Goal: Information Seeking & Learning: Learn about a topic

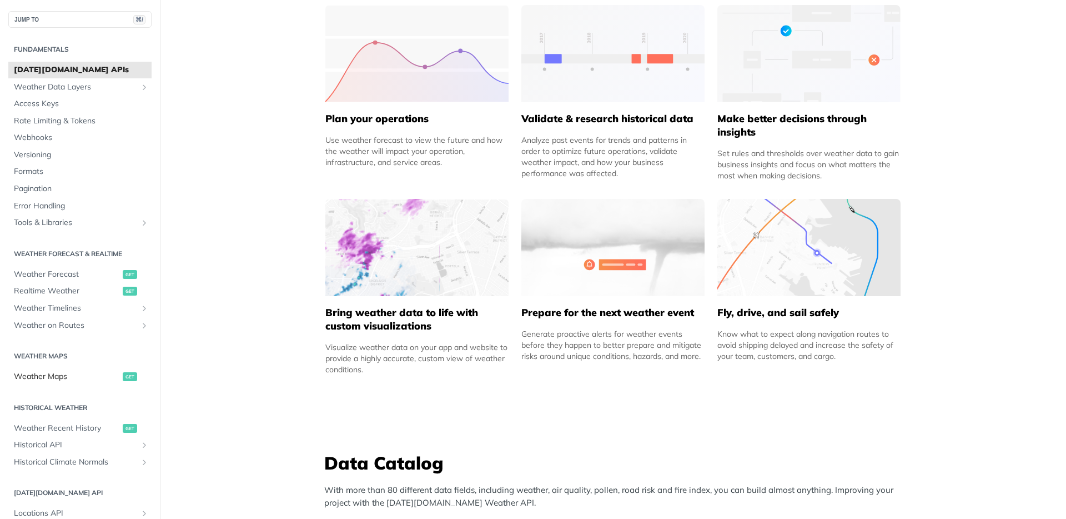
click at [64, 380] on span "Weather Maps" at bounding box center [67, 376] width 106 height 11
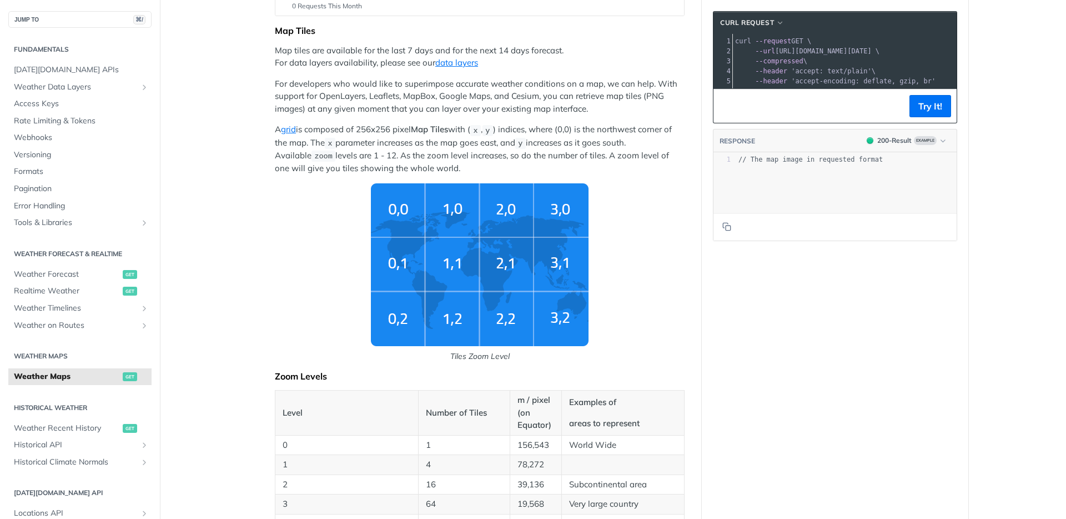
scroll to position [209, 0]
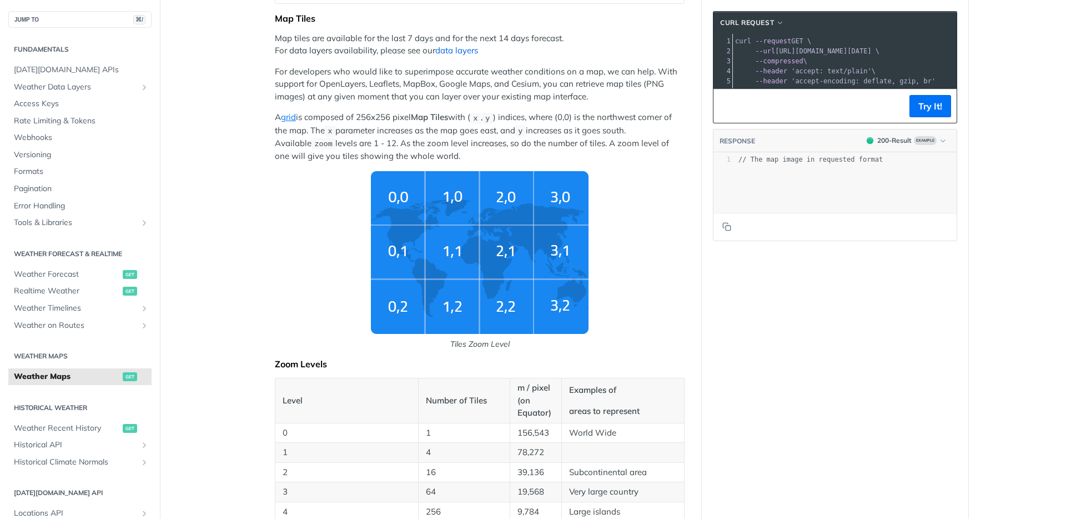
click at [459, 52] on link "data layers" at bounding box center [456, 50] width 43 height 11
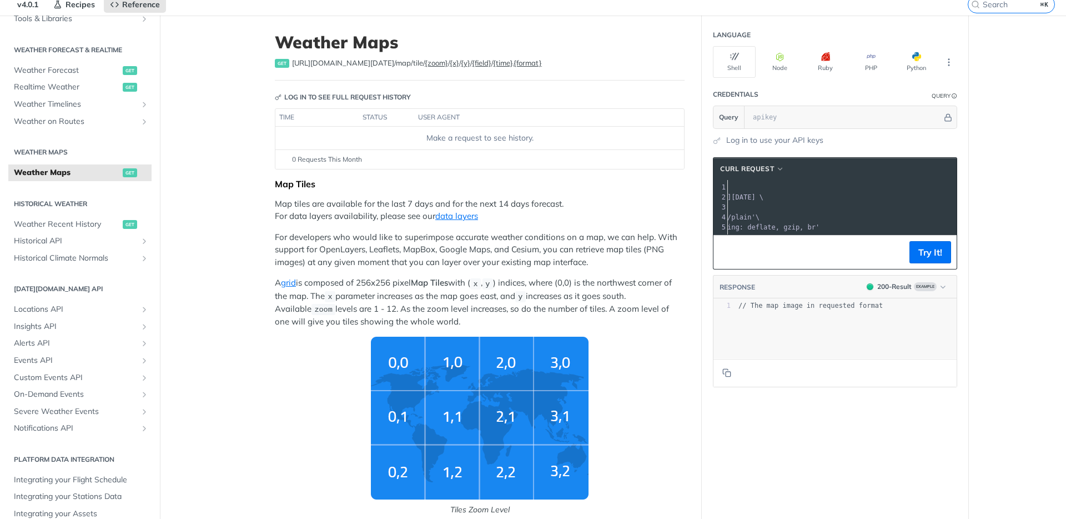
scroll to position [0, 121]
